Goal: Transaction & Acquisition: Download file/media

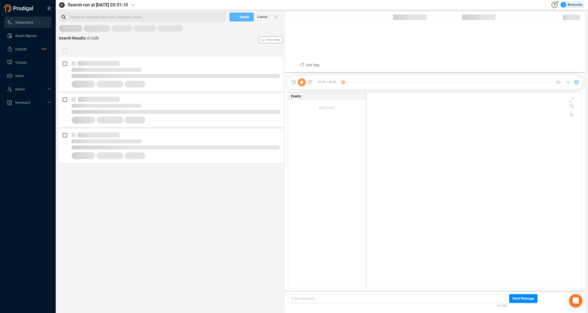
scroll to position [194, 213]
click at [75, 30] on span "Last 7 days" at bounding box center [71, 31] width 17 height 7
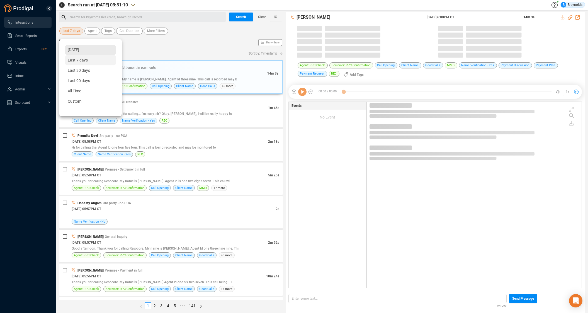
click at [77, 51] on span "[DATE]" at bounding box center [73, 50] width 11 height 4
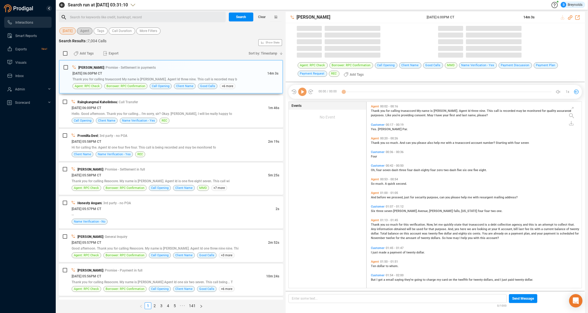
scroll to position [186, 212]
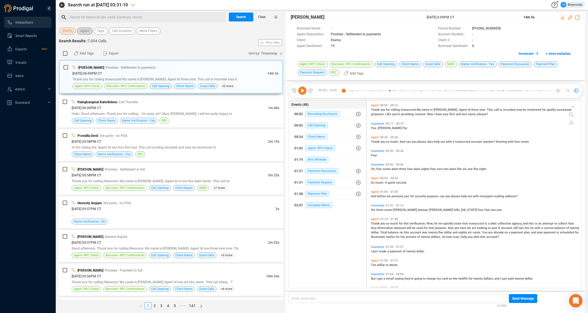
click at [89, 31] on span "Agent" at bounding box center [84, 31] width 9 height 7
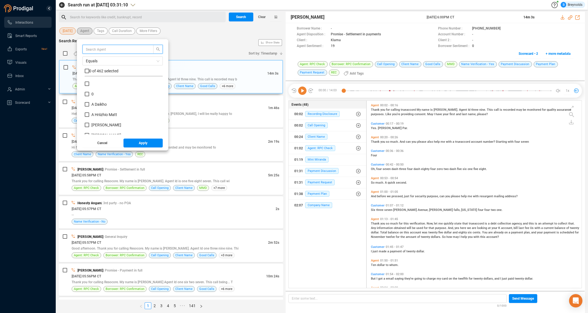
scroll to position [52, 75]
type input "reema"
drag, startPoint x: 92, startPoint y: 82, endPoint x: 94, endPoint y: 87, distance: 5.5
click at [89, 84] on input "Reema Shah" at bounding box center [87, 84] width 4 height 4
checkbox input "true"
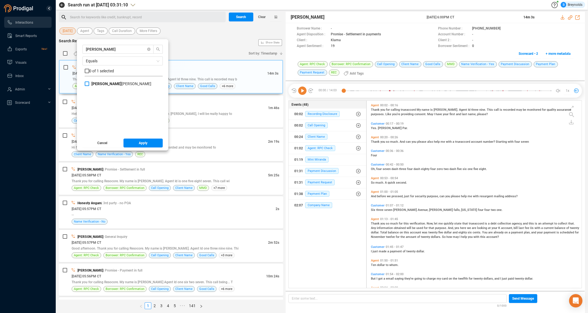
checkbox input "true"
drag, startPoint x: 140, startPoint y: 144, endPoint x: 143, endPoint y: 135, distance: 10.0
click at [140, 144] on button "Apply" at bounding box center [143, 143] width 40 height 9
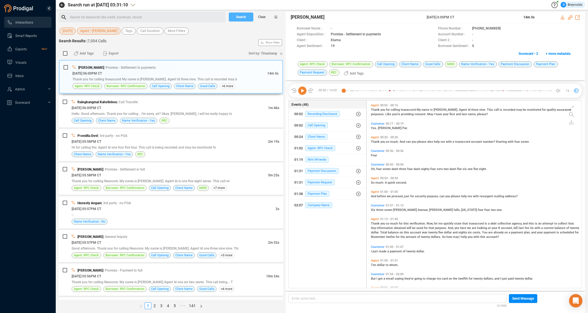
drag, startPoint x: 238, startPoint y: 16, endPoint x: 247, endPoint y: 23, distance: 11.3
click at [238, 16] on span "Search" at bounding box center [241, 17] width 10 height 9
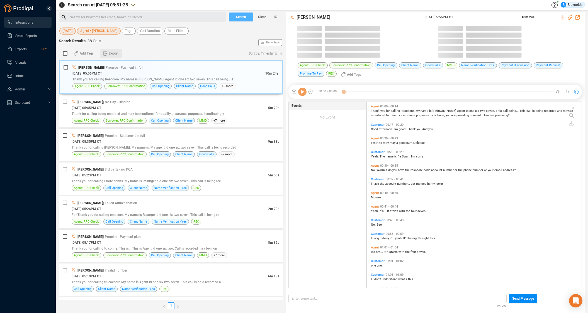
scroll to position [186, 212]
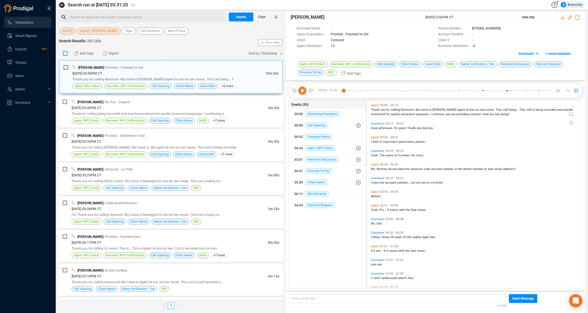
click at [64, 52] on input "checkbox" at bounding box center [65, 53] width 4 height 4
checkbox input "true"
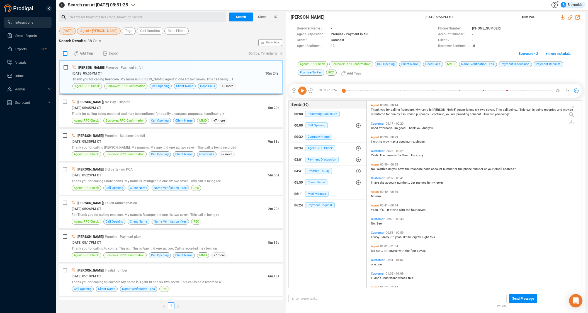
checkbox input "true"
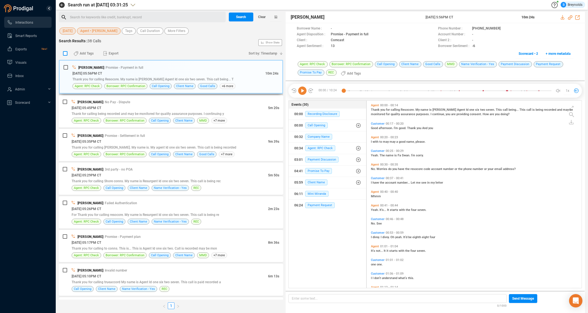
checkbox input "true"
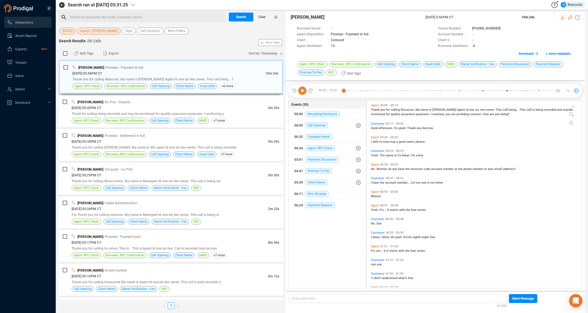
checkbox input "true"
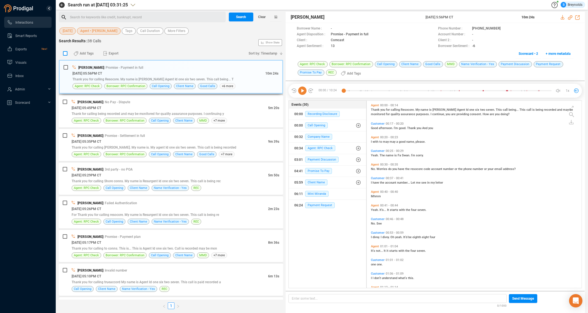
checkbox input "true"
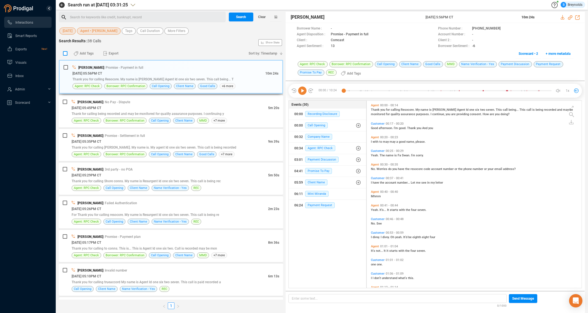
checkbox input "true"
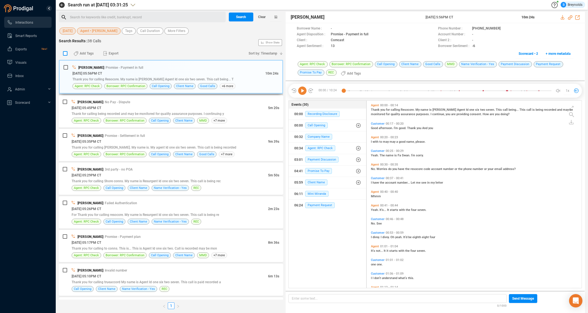
checkbox input "true"
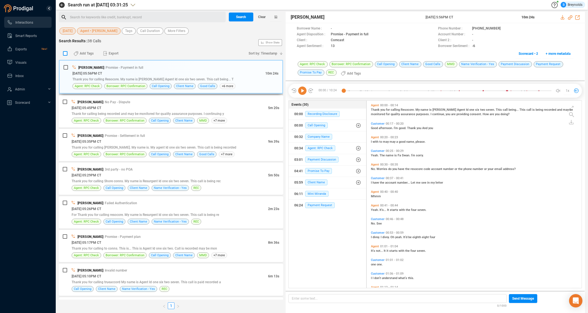
checkbox input "true"
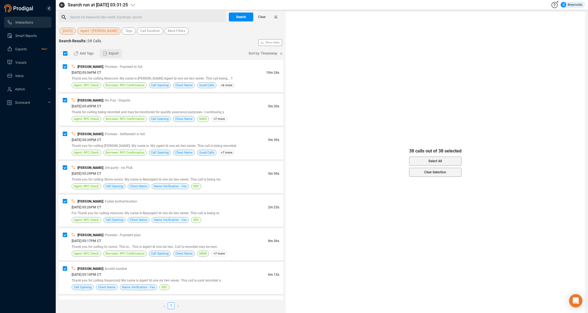
click at [111, 54] on span "Export" at bounding box center [114, 53] width 10 height 9
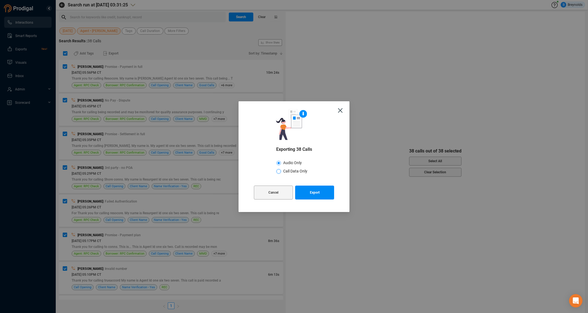
click at [279, 171] on input "Call Data Only" at bounding box center [278, 171] width 4 height 4
radio input "true"
radio input "false"
click at [319, 197] on span "Export" at bounding box center [315, 193] width 10 height 14
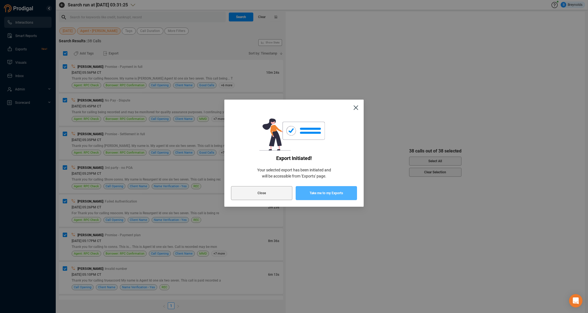
click at [322, 195] on span "Take me to my Exports" at bounding box center [326, 193] width 33 height 14
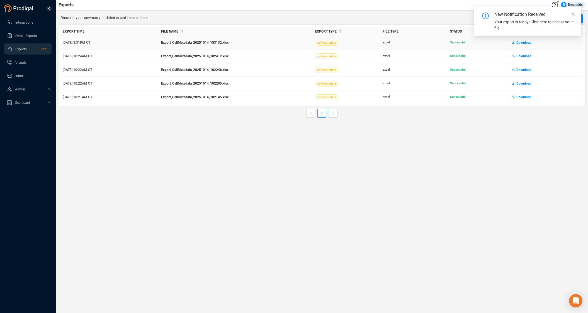
click at [520, 42] on span "Download" at bounding box center [523, 42] width 15 height 9
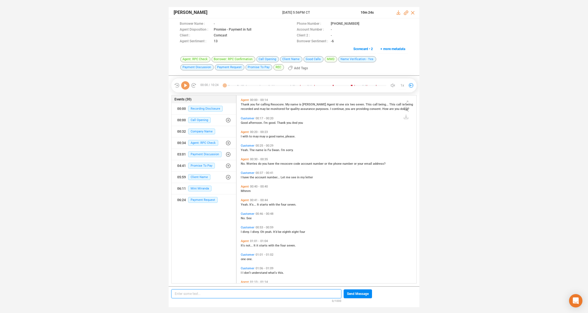
scroll to position [2, 3]
click at [362, 23] on icon at bounding box center [363, 23] width 3 height 3
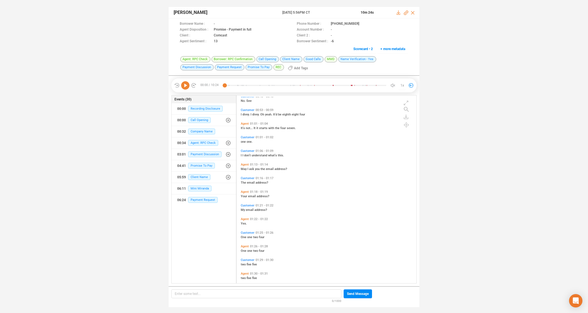
scroll to position [118, 0]
drag, startPoint x: 246, startPoint y: 205, endPoint x: 246, endPoint y: 198, distance: 7.8
click at [246, 205] on span "Customer" at bounding box center [248, 205] width 14 height 4
click at [184, 85] on icon at bounding box center [185, 85] width 8 height 8
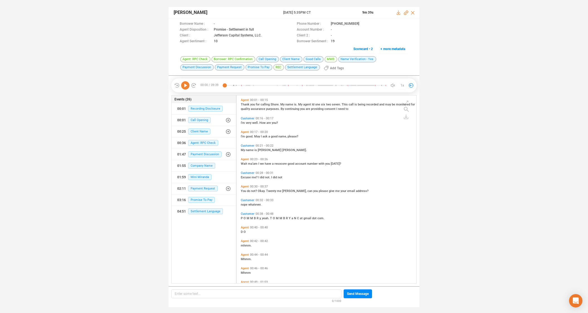
scroll to position [187, 177]
drag, startPoint x: 357, startPoint y: 23, endPoint x: 354, endPoint y: 18, distance: 6.1
click at [362, 23] on icon at bounding box center [364, 24] width 4 height 4
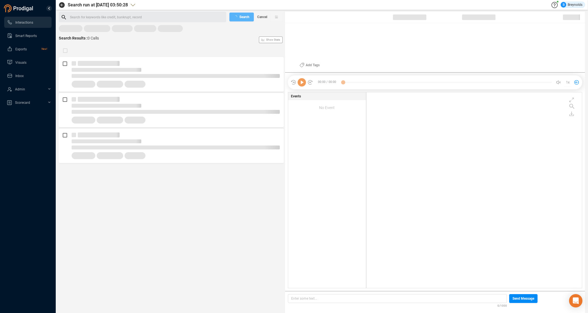
scroll to position [194, 213]
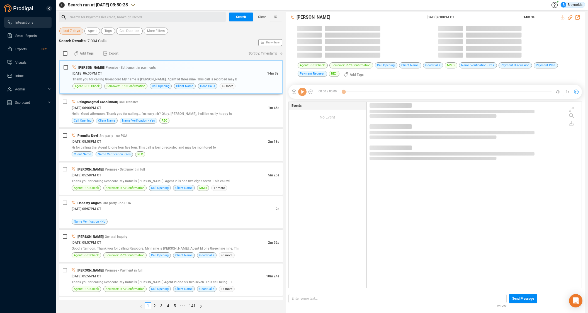
click at [73, 28] on span "Last 7 days" at bounding box center [71, 31] width 17 height 7
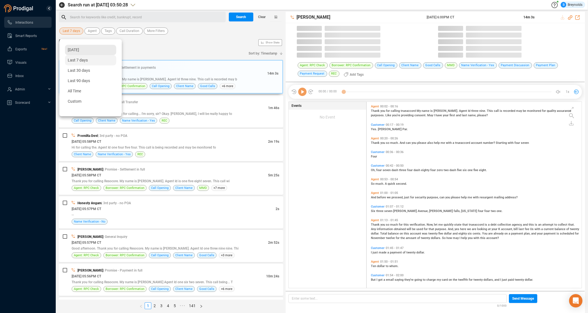
scroll to position [186, 212]
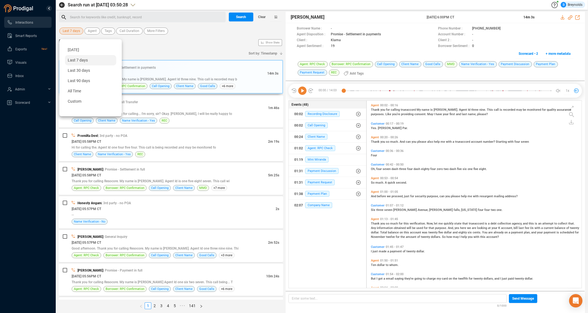
drag, startPoint x: 77, startPoint y: 49, endPoint x: 86, endPoint y: 35, distance: 17.3
click at [79, 46] on div "[DATE]" at bounding box center [90, 50] width 51 height 10
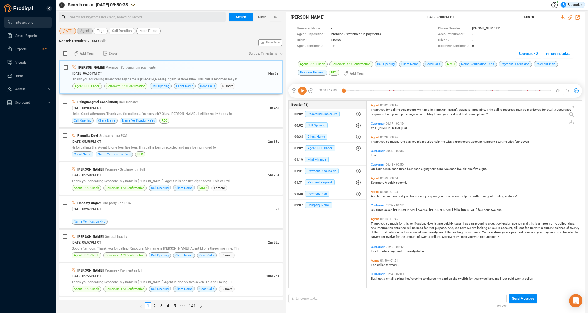
click at [88, 31] on span "Agent" at bounding box center [84, 31] width 9 height 7
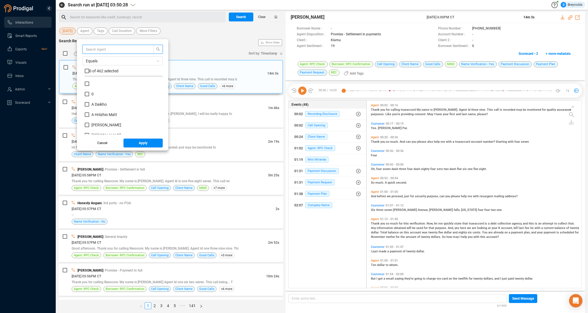
scroll to position [52, 75]
type input "[PERSON_NAME]"
click at [89, 84] on input "[PERSON_NAME] [PERSON_NAME]" at bounding box center [87, 84] width 4 height 4
checkbox input "true"
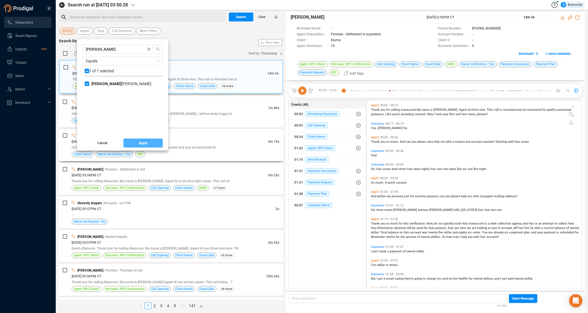
drag, startPoint x: 142, startPoint y: 144, endPoint x: 144, endPoint y: 141, distance: 4.0
click at [142, 144] on button "Apply" at bounding box center [143, 143] width 40 height 9
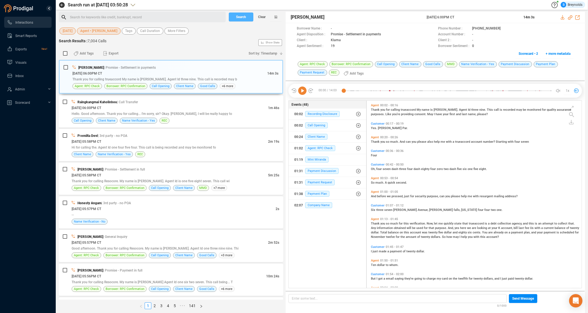
click at [241, 14] on span "Search" at bounding box center [241, 17] width 10 height 9
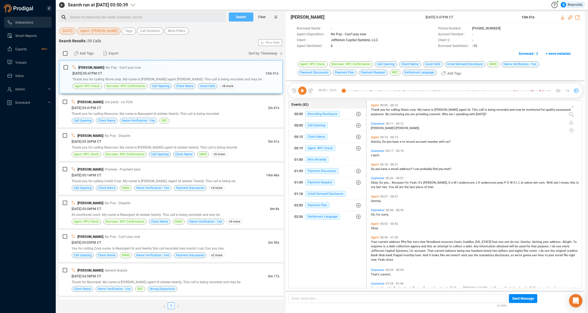
scroll to position [186, 212]
